Goal: Communication & Community: Answer question/provide support

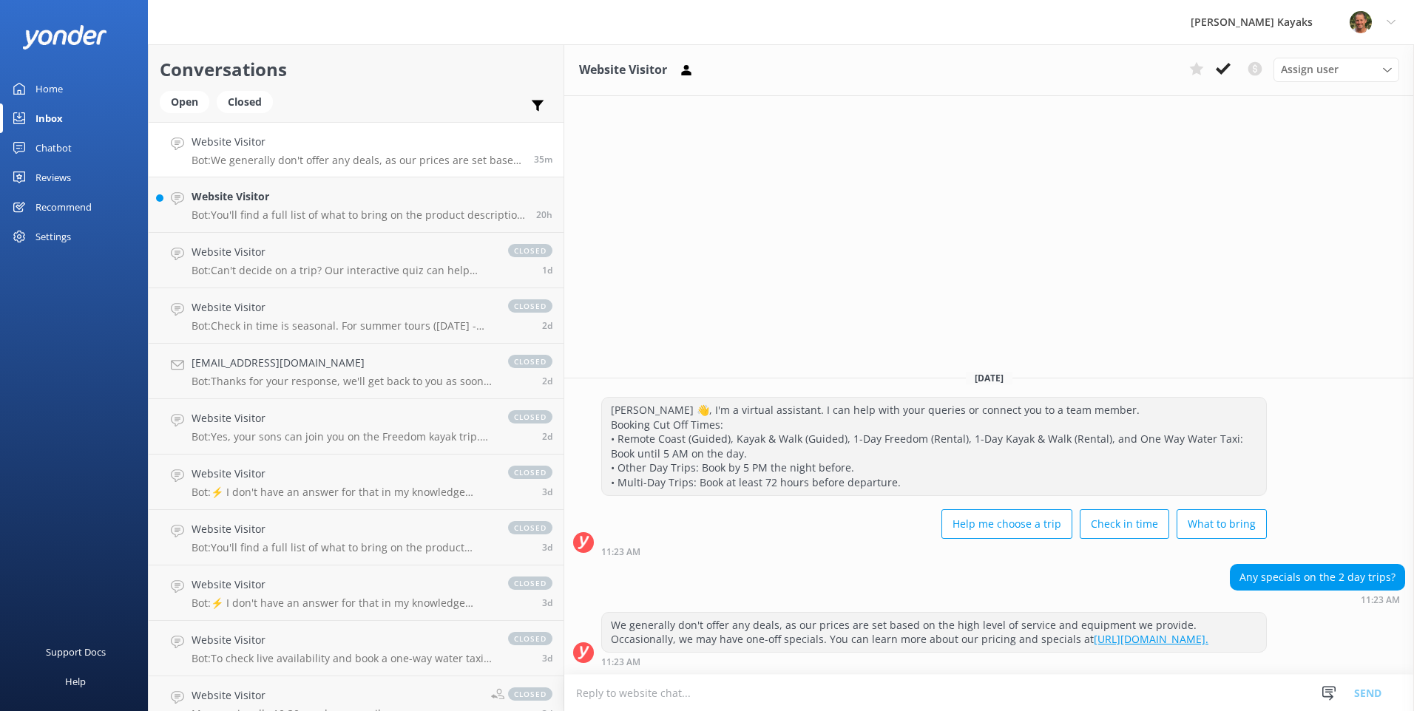
click at [70, 123] on link "Inbox" at bounding box center [74, 119] width 148 height 30
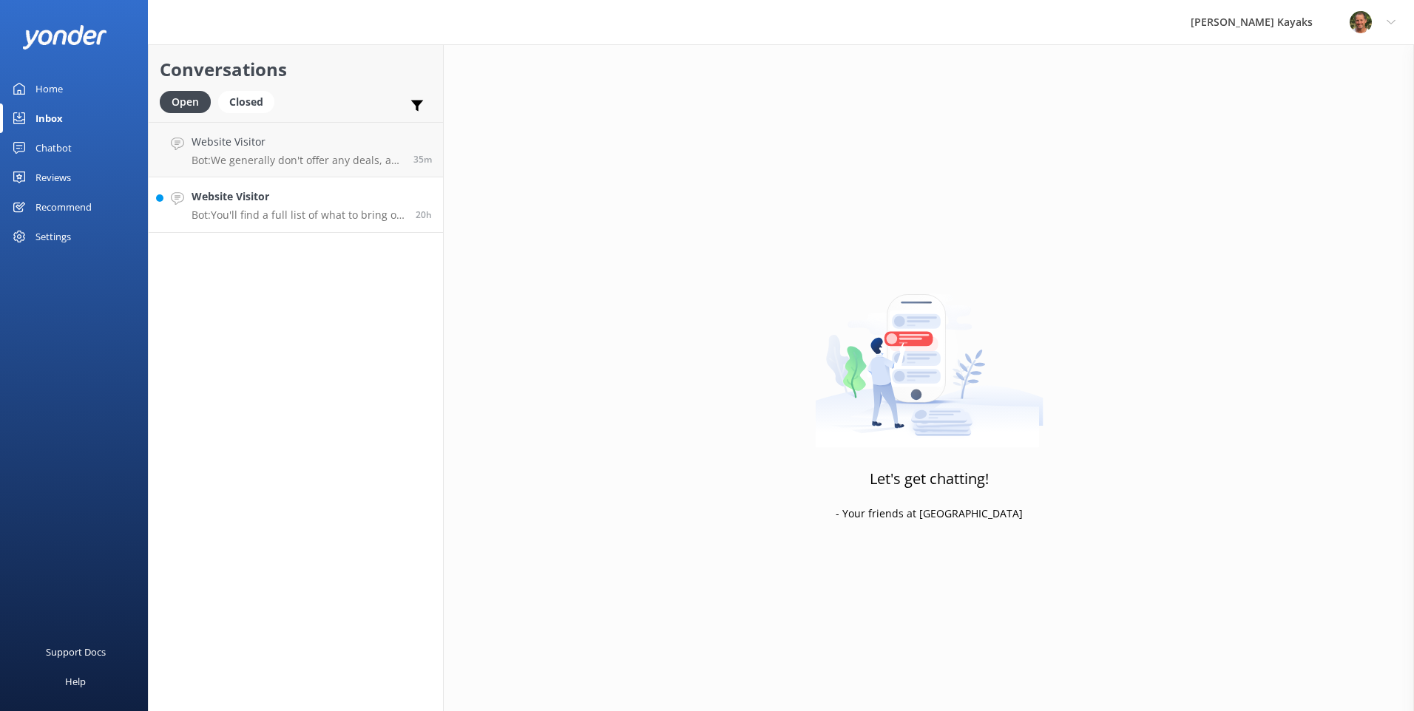
click at [265, 223] on link "Website Visitor Bot: You'll find a full list of what to bring on the product de…" at bounding box center [296, 204] width 294 height 55
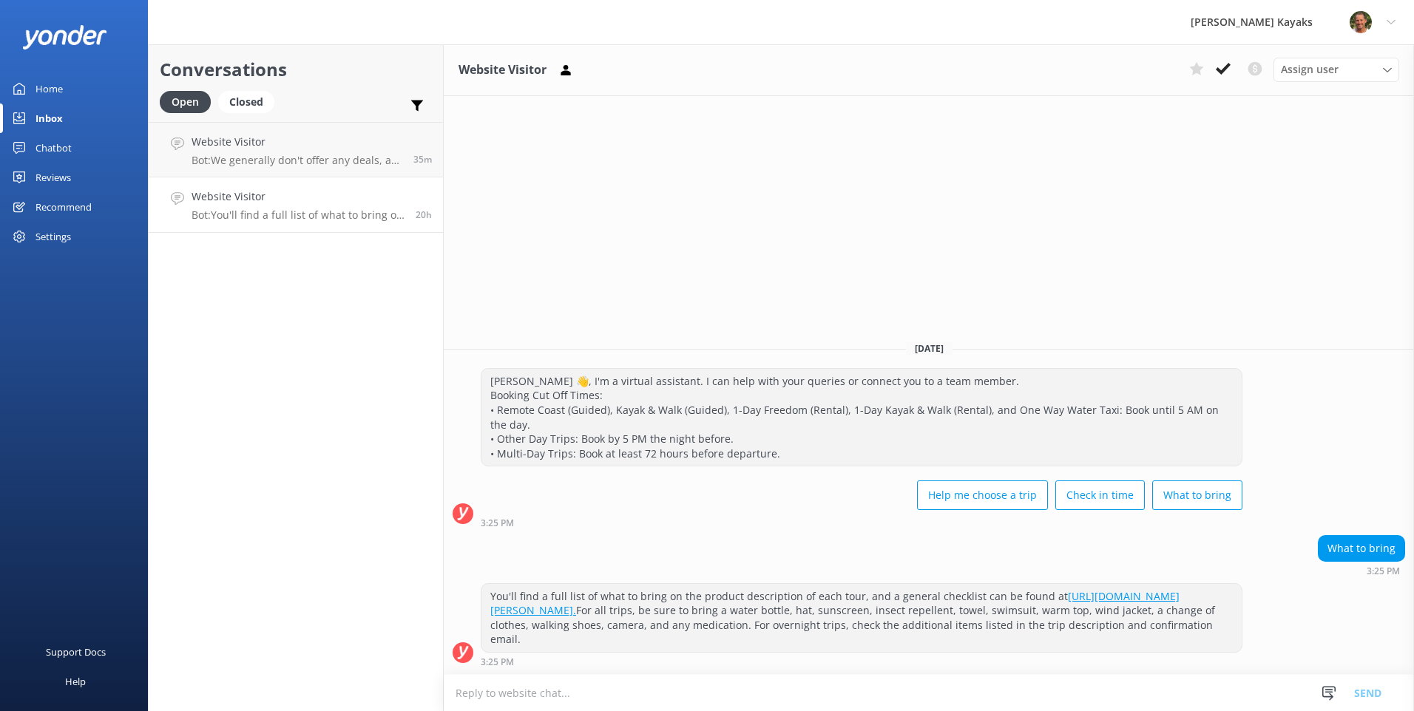
drag, startPoint x: 1221, startPoint y: 67, endPoint x: 680, endPoint y: 94, distance: 541.2
click at [1219, 67] on icon at bounding box center [1223, 68] width 15 height 15
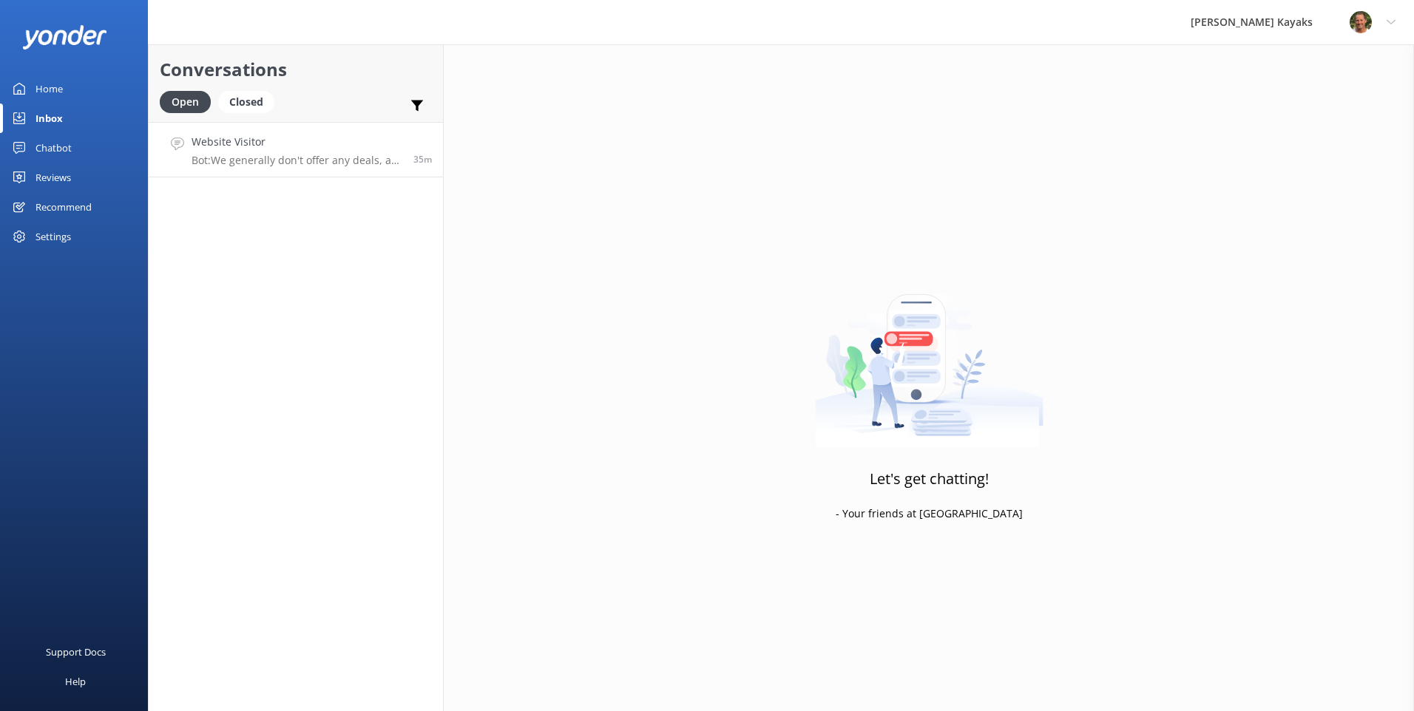
click at [317, 152] on div "Website Visitor Bot: We generally don't offer any deals, as our prices are set …" at bounding box center [296, 150] width 211 height 32
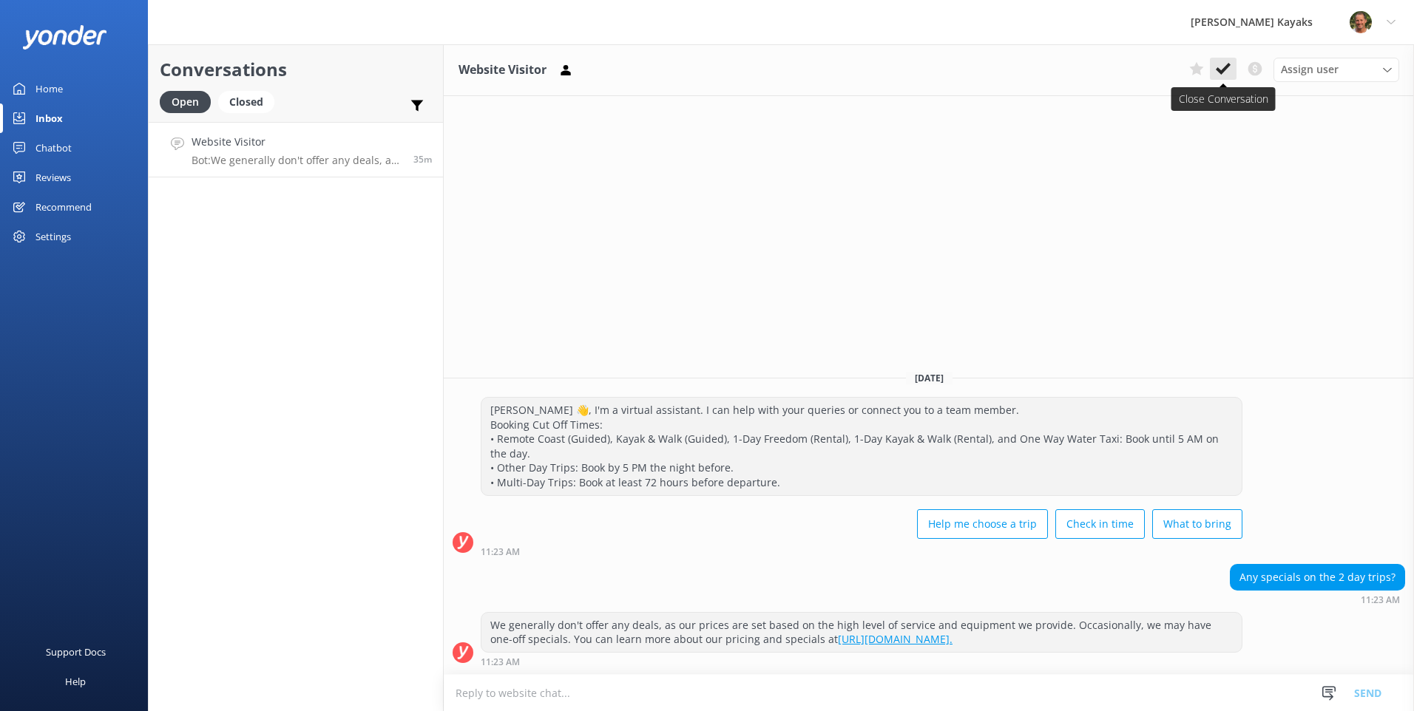
click at [1213, 68] on button at bounding box center [1223, 69] width 27 height 22
